Goal: Register for event/course

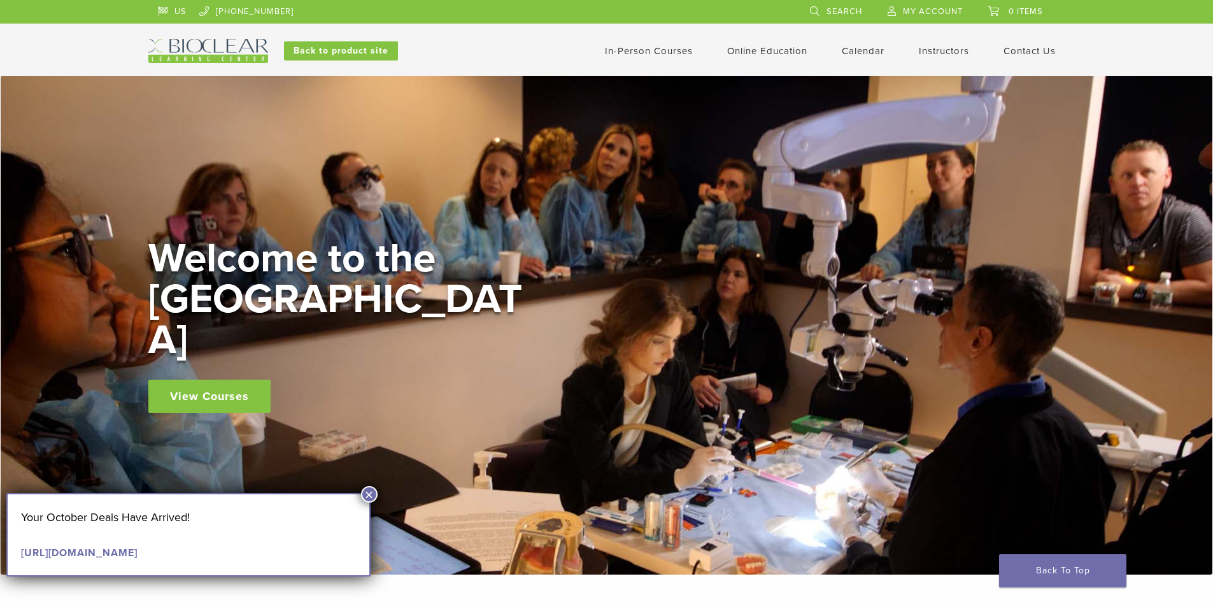
click at [658, 52] on link "In-Person Courses" at bounding box center [649, 50] width 88 height 11
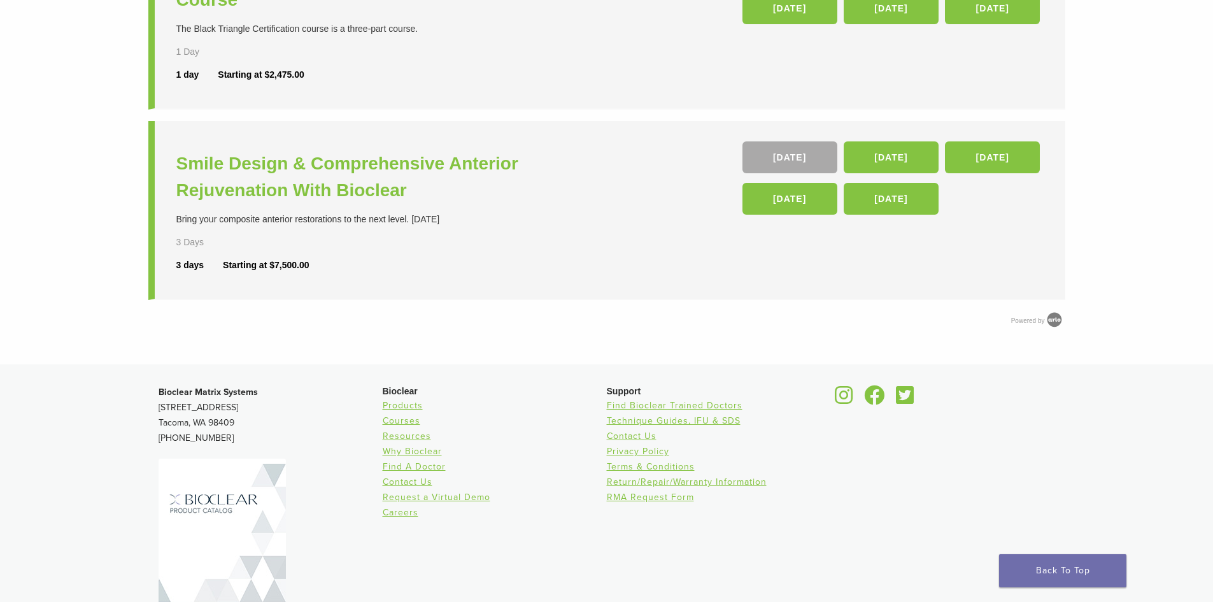
scroll to position [297, 0]
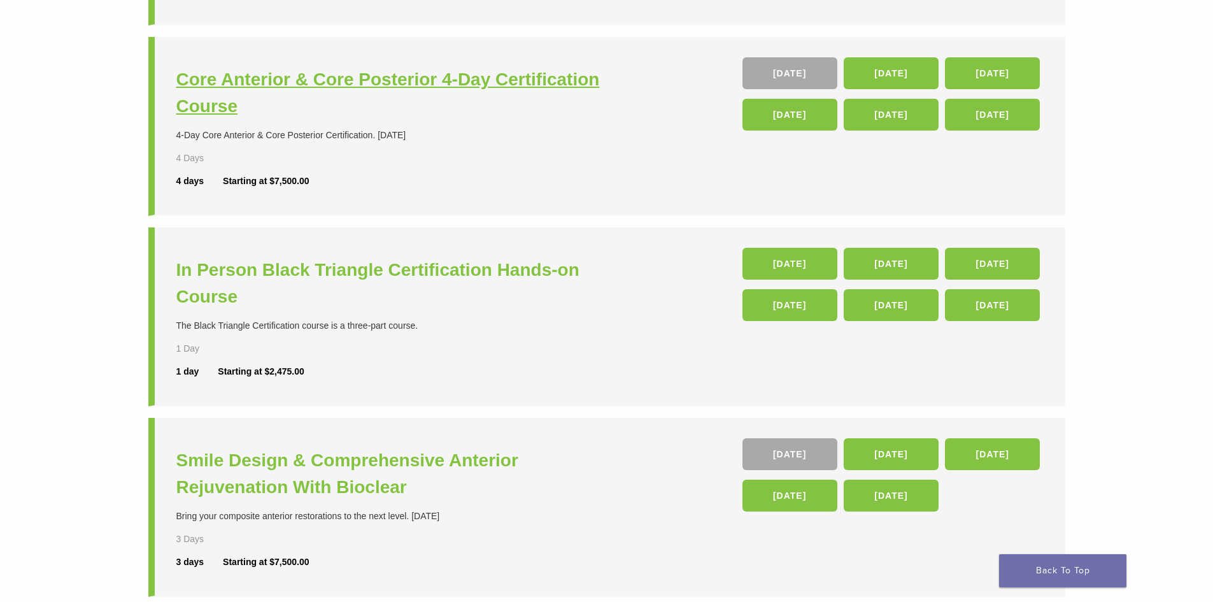
click at [478, 85] on h3 "Core Anterior & Core Posterior 4-Day Certification Course" at bounding box center [393, 92] width 434 height 53
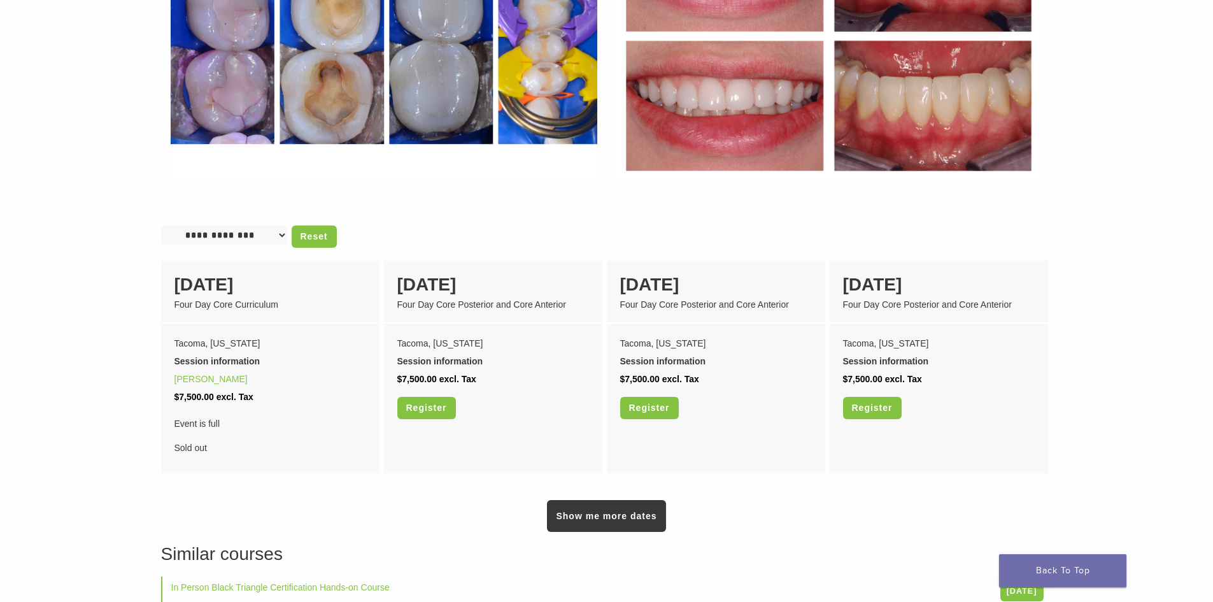
scroll to position [1189, 0]
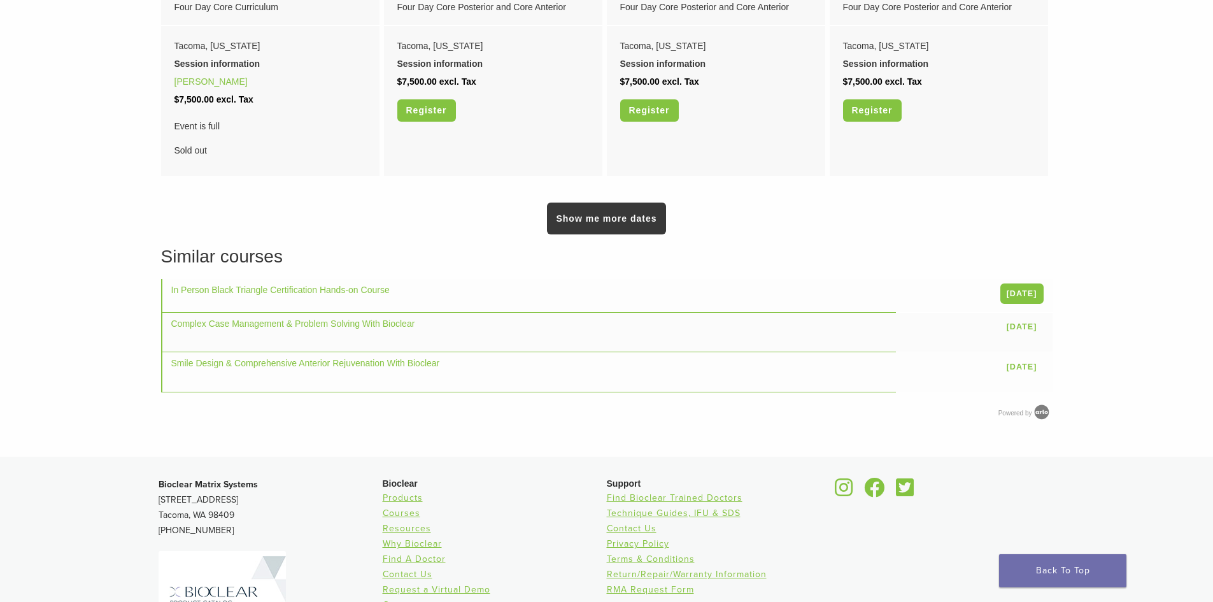
click at [487, 180] on div "Show me more dates" at bounding box center [606, 207] width 891 height 54
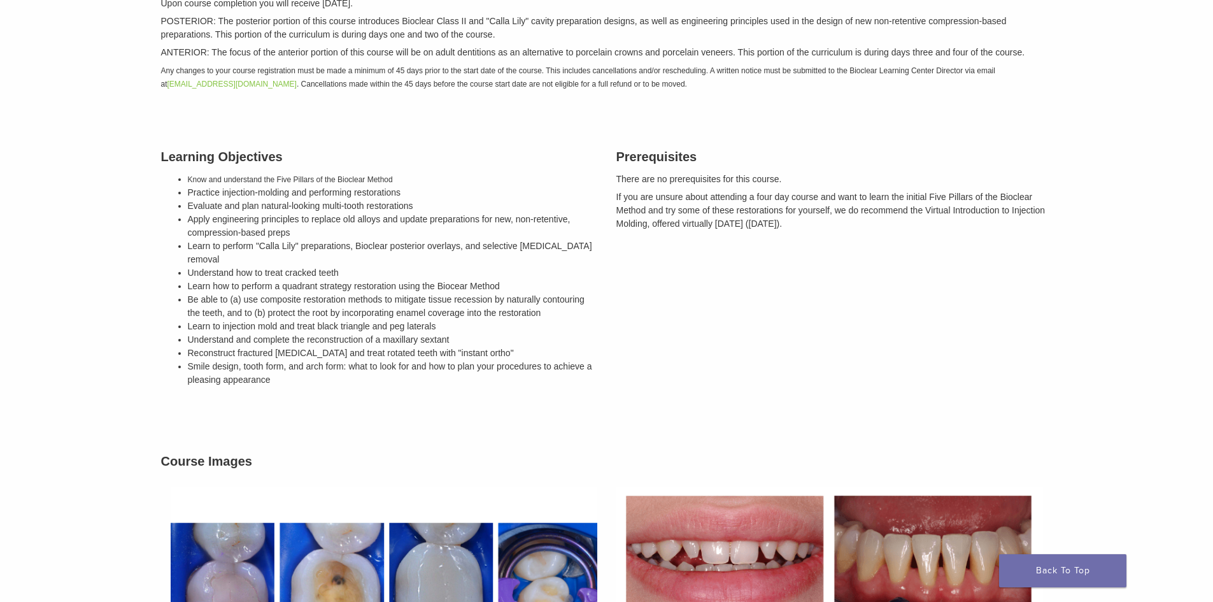
scroll to position [0, 0]
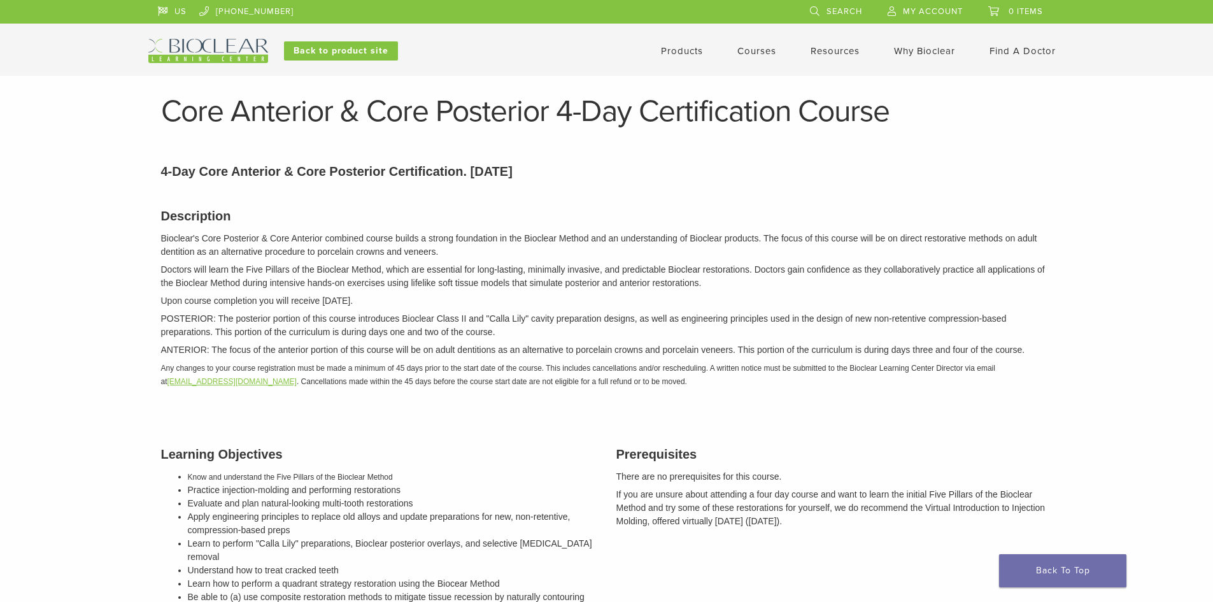
click at [222, 382] on link "[EMAIL_ADDRESS][DOMAIN_NAME]" at bounding box center [231, 381] width 129 height 9
drag, startPoint x: 274, startPoint y: 381, endPoint x: 171, endPoint y: 383, distance: 103.8
click at [171, 383] on em "Any changes to your course registration must be made a minimum of 45 days prior…" at bounding box center [578, 375] width 834 height 22
copy link "[EMAIL_ADDRESS][DOMAIN_NAME]"
click at [193, 37] on div "US 1.855.712.5327 Search My Account 0 items Cart No products in the cart. Back …" at bounding box center [606, 31] width 917 height 63
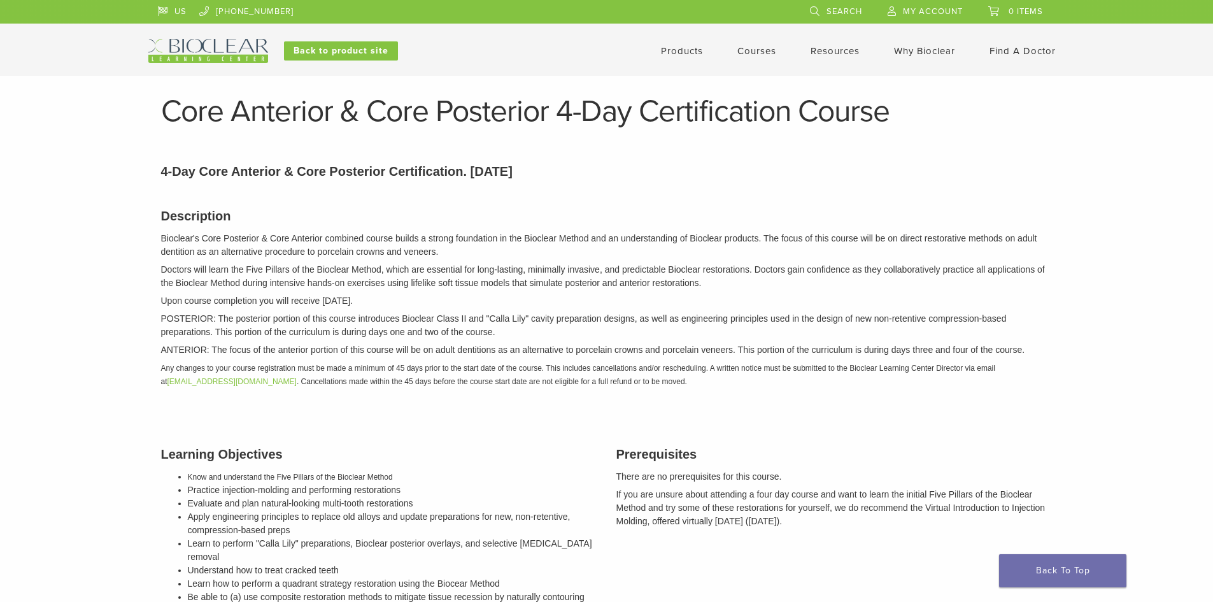
click at [192, 46] on img at bounding box center [208, 51] width 120 height 24
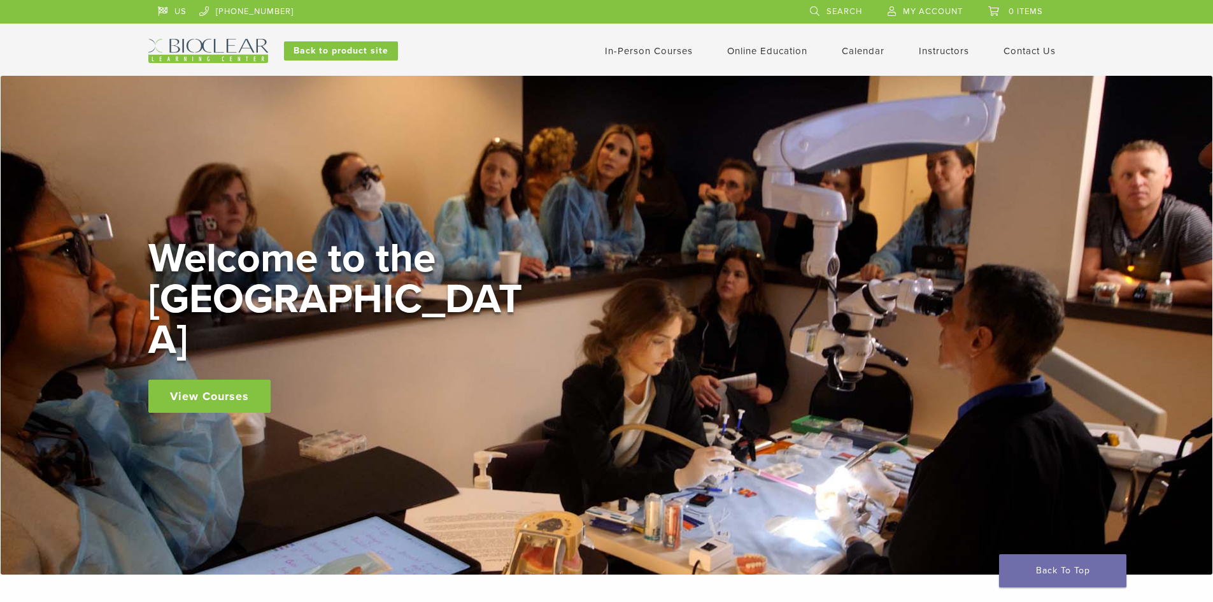
click at [1010, 427] on div "Welcome to the Learning Center View Courses" at bounding box center [607, 325] width 1212 height 499
click at [552, 158] on div "Welcome to the Learning Center View Courses" at bounding box center [607, 325] width 1212 height 499
click at [867, 52] on link "Calendar" at bounding box center [863, 50] width 43 height 11
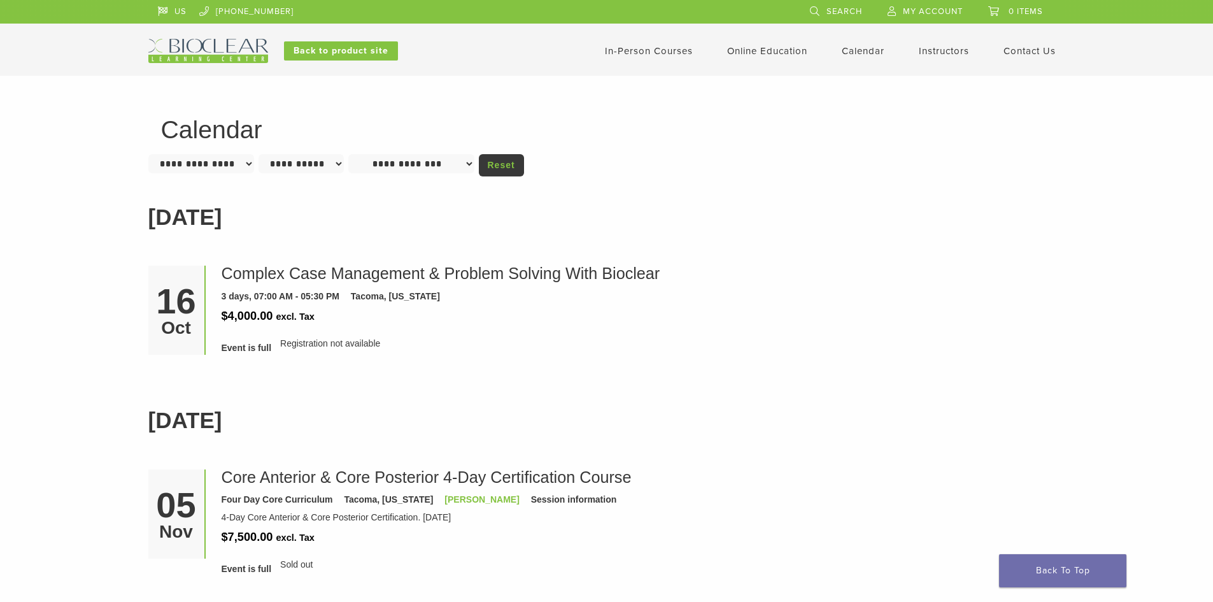
scroll to position [297, 0]
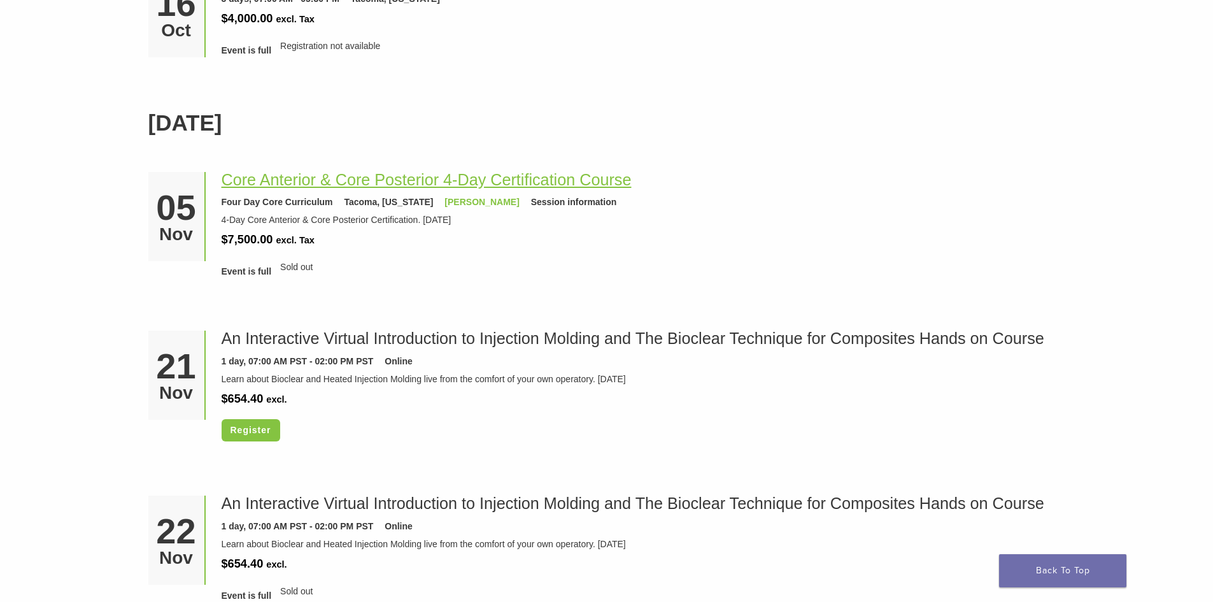
click at [406, 186] on link "Core Anterior & Core Posterior 4-Day Certification Course" at bounding box center [427, 180] width 410 height 18
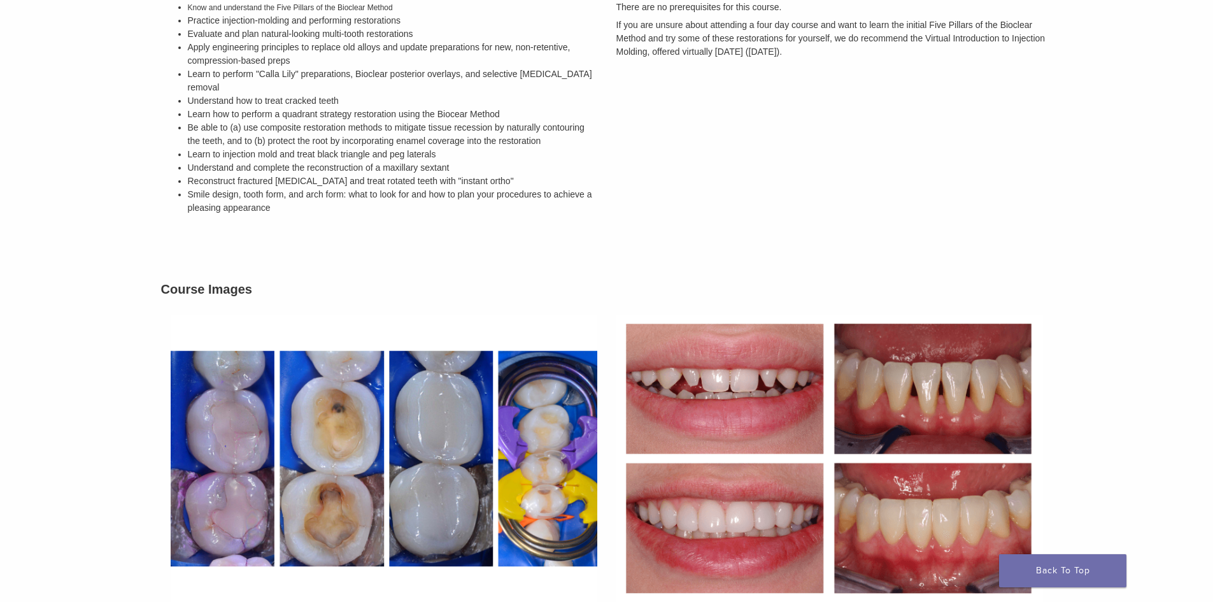
scroll to position [594, 0]
